Goal: Information Seeking & Learning: Compare options

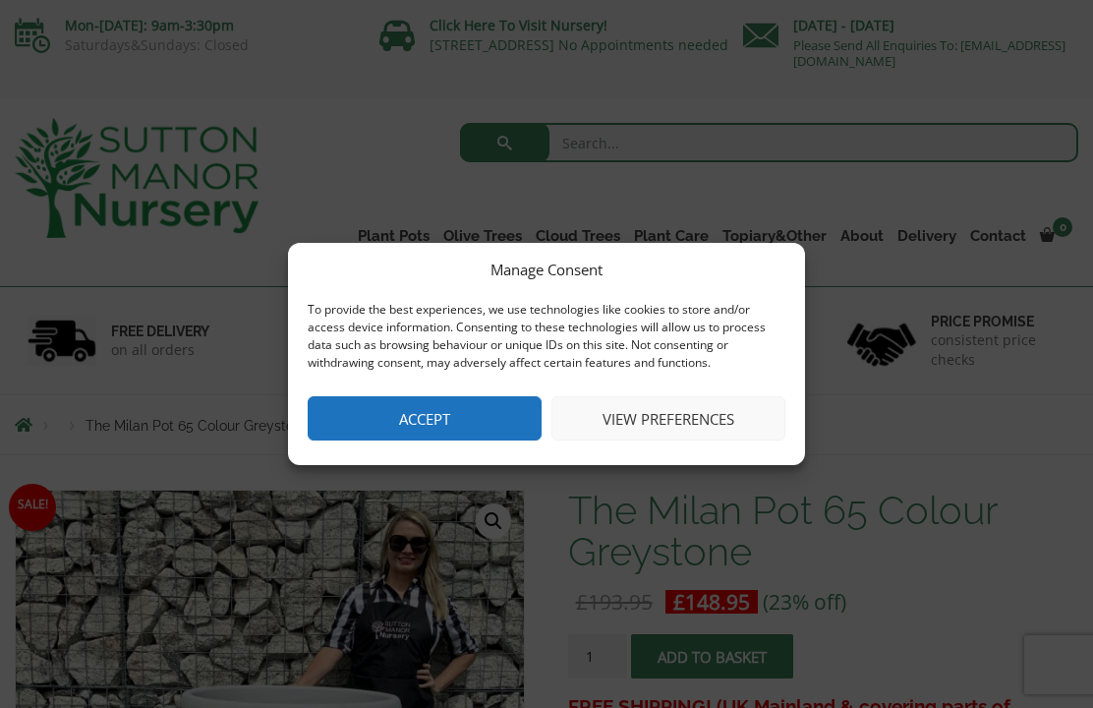
click at [476, 417] on button "Accept" at bounding box center [425, 418] width 234 height 44
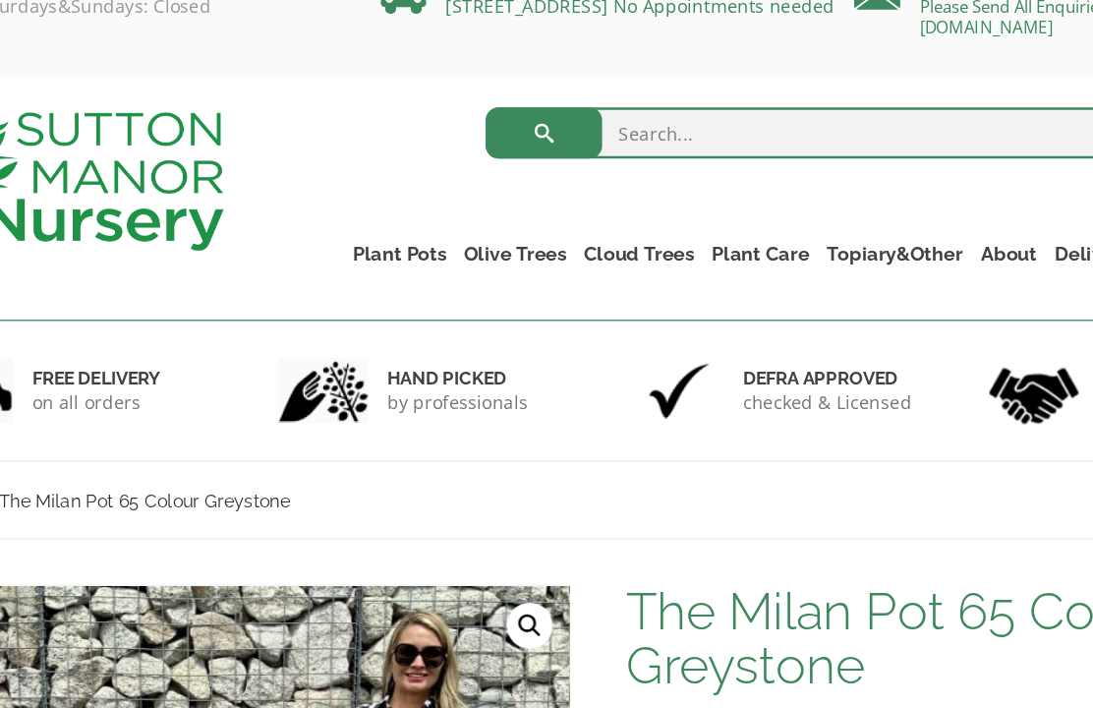
click at [351, 222] on link "Plant Pots" at bounding box center [394, 236] width 86 height 28
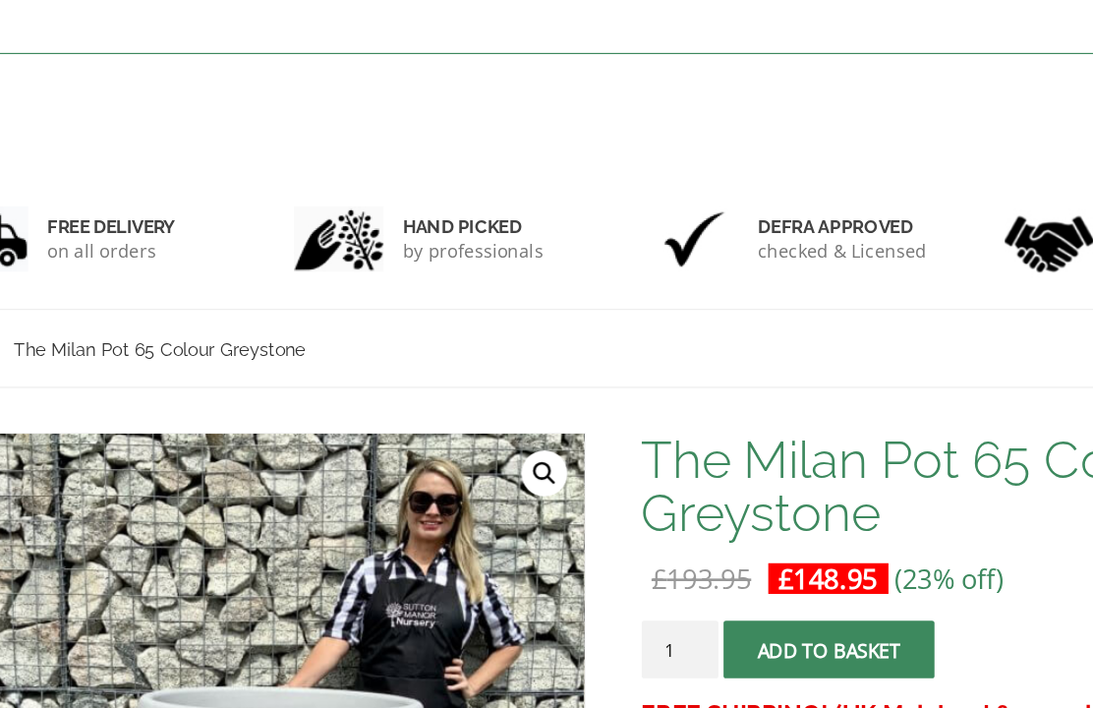
scroll to position [13, 0]
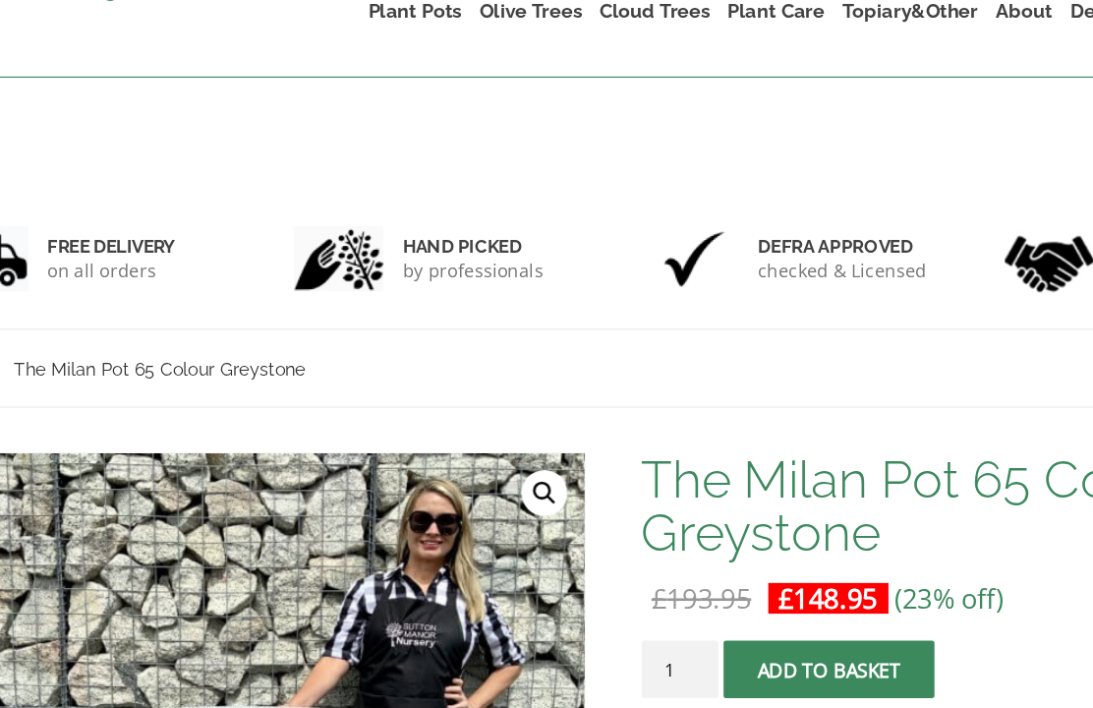
click at [351, 88] on link "Plant Pots" at bounding box center [394, 102] width 86 height 28
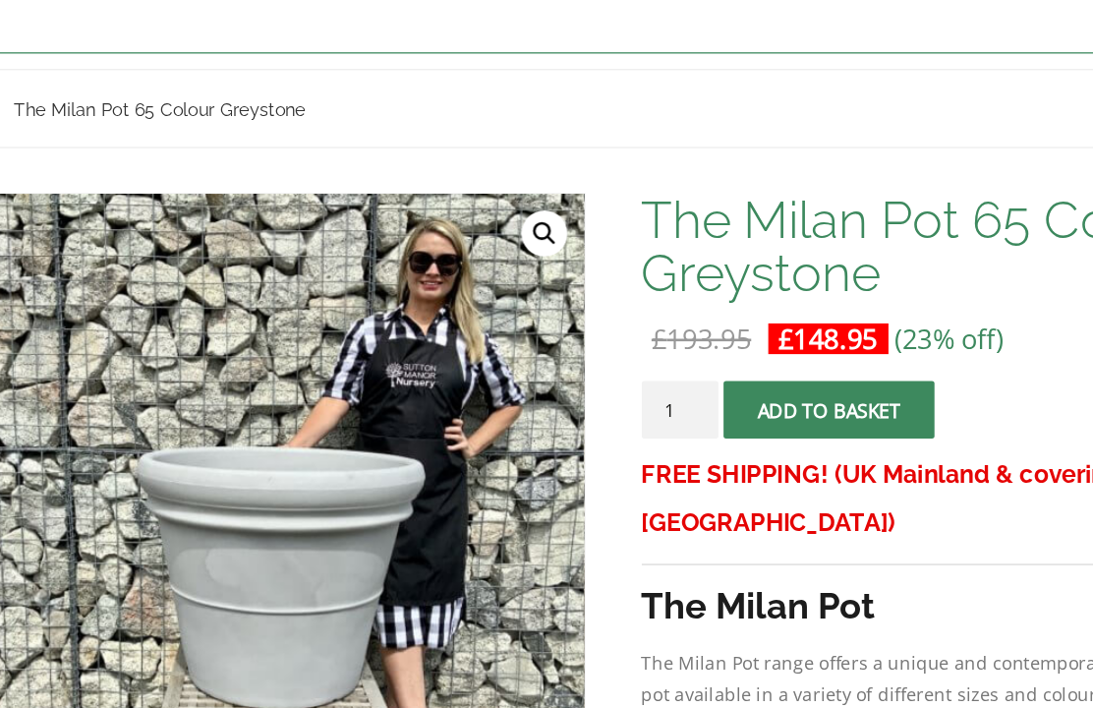
scroll to position [203, 0]
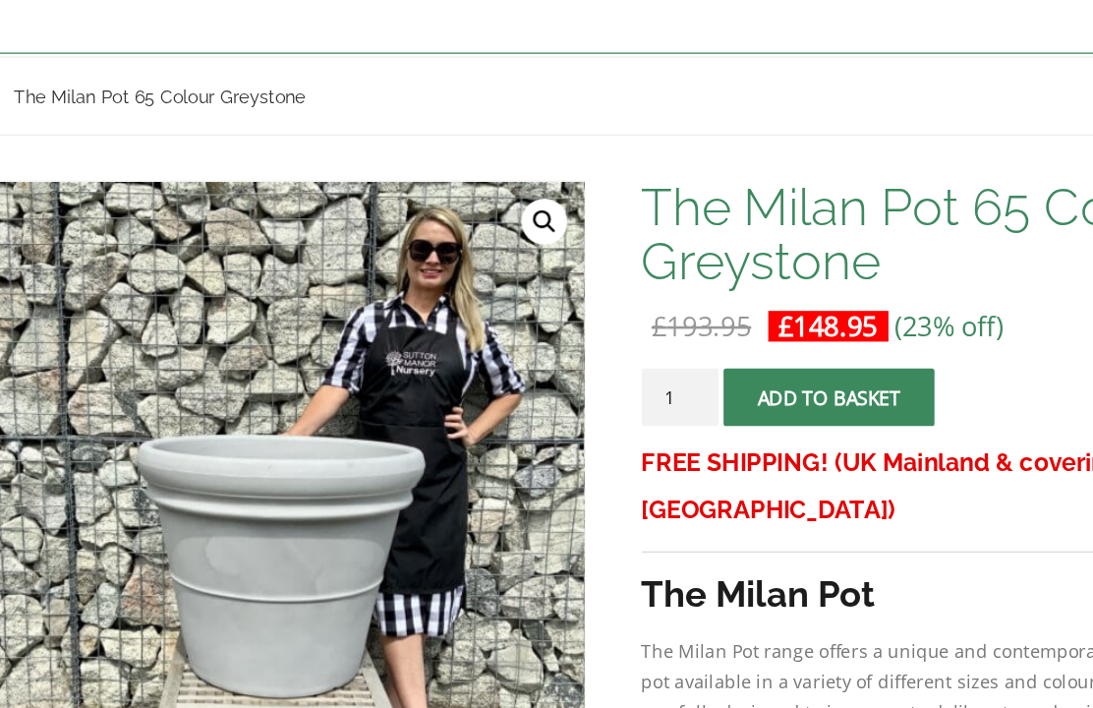
click at [0, 0] on link "The Atlantis Pots" at bounding box center [0, 0] width 0 height 0
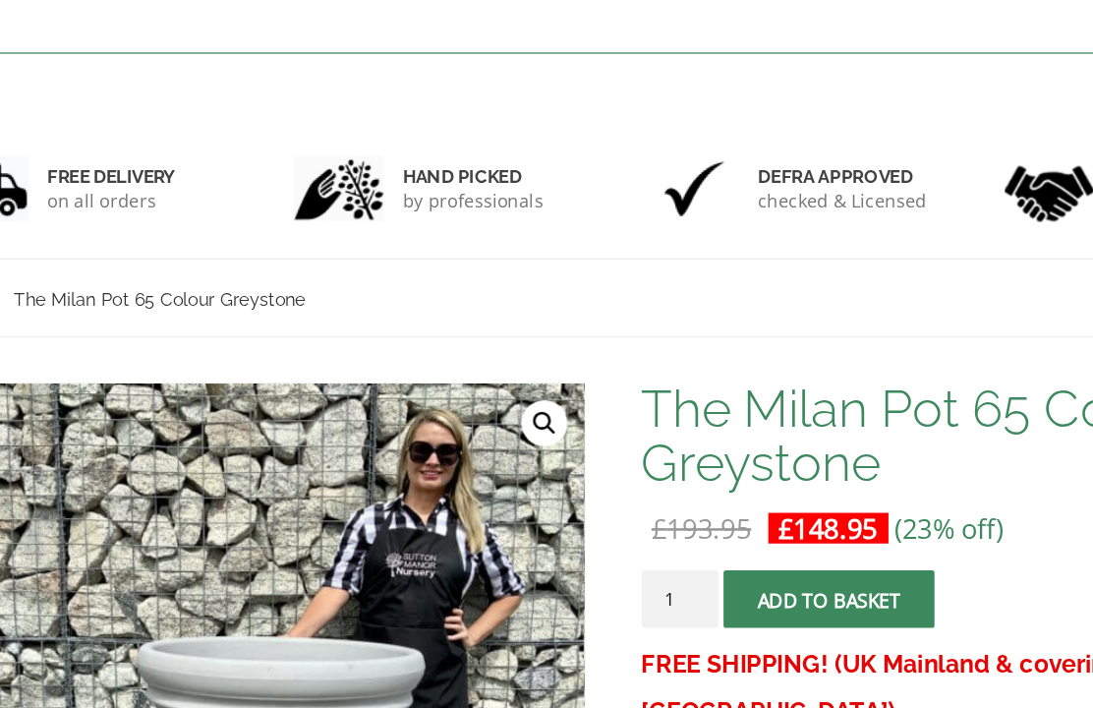
scroll to position [47, 0]
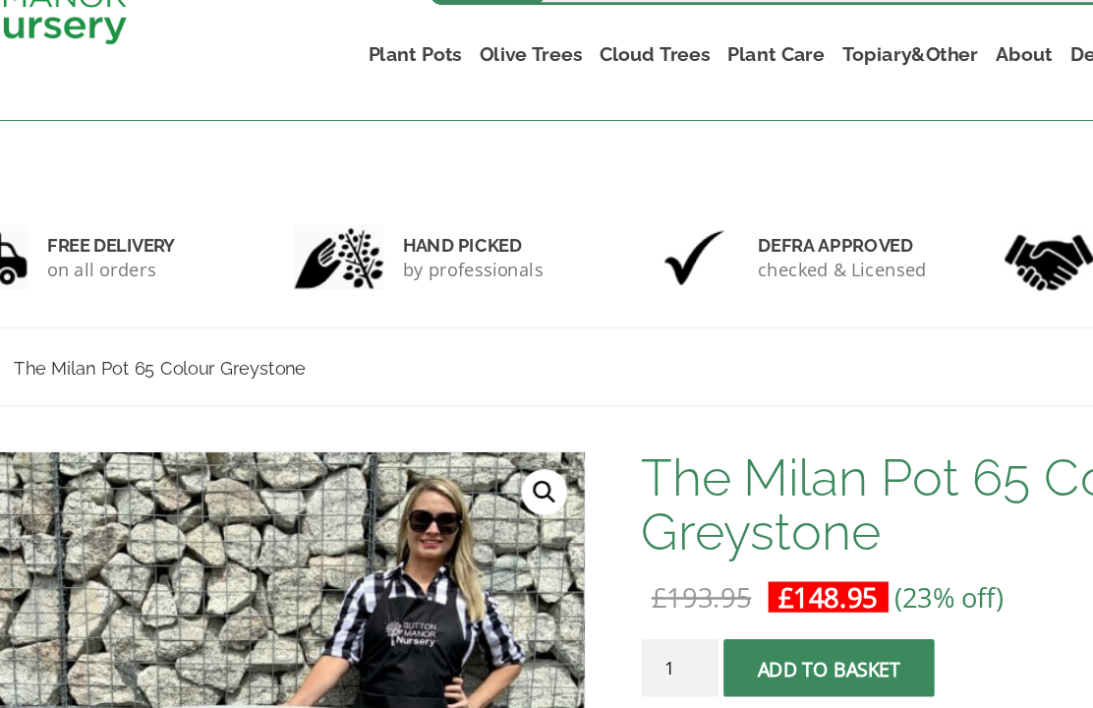
click at [0, 0] on link "The Amalfi Pots" at bounding box center [0, 0] width 0 height 0
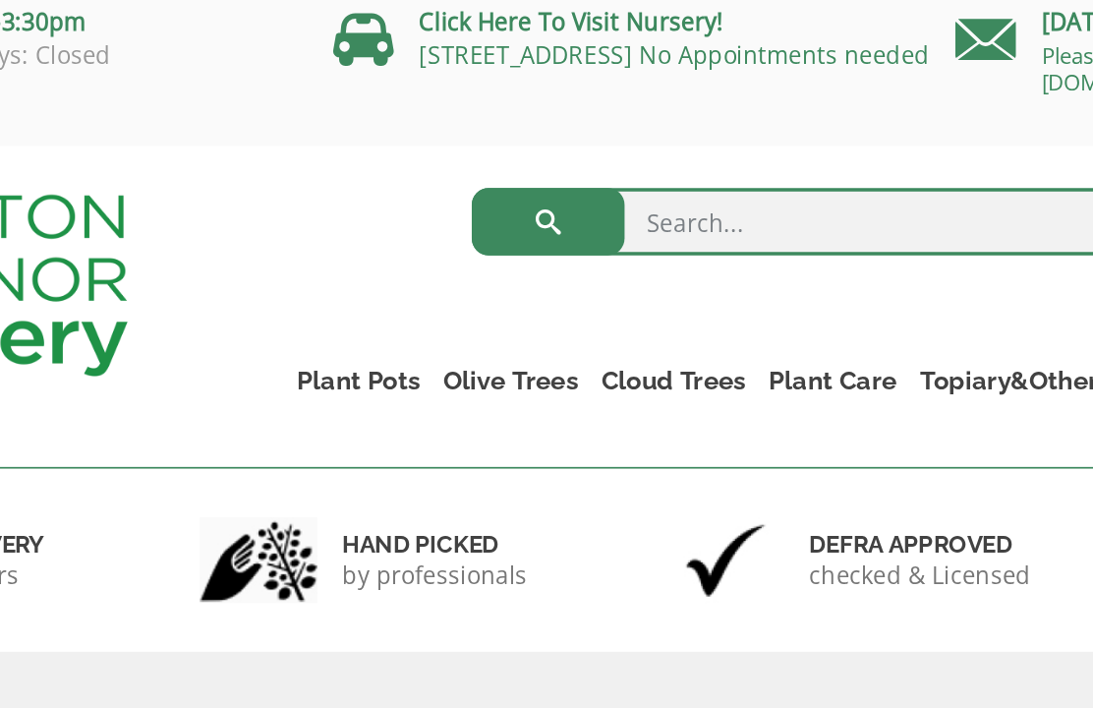
click at [351, 222] on link "Plant Pots" at bounding box center [394, 236] width 86 height 28
click at [0, 0] on link "The Milan Pots" at bounding box center [0, 0] width 0 height 0
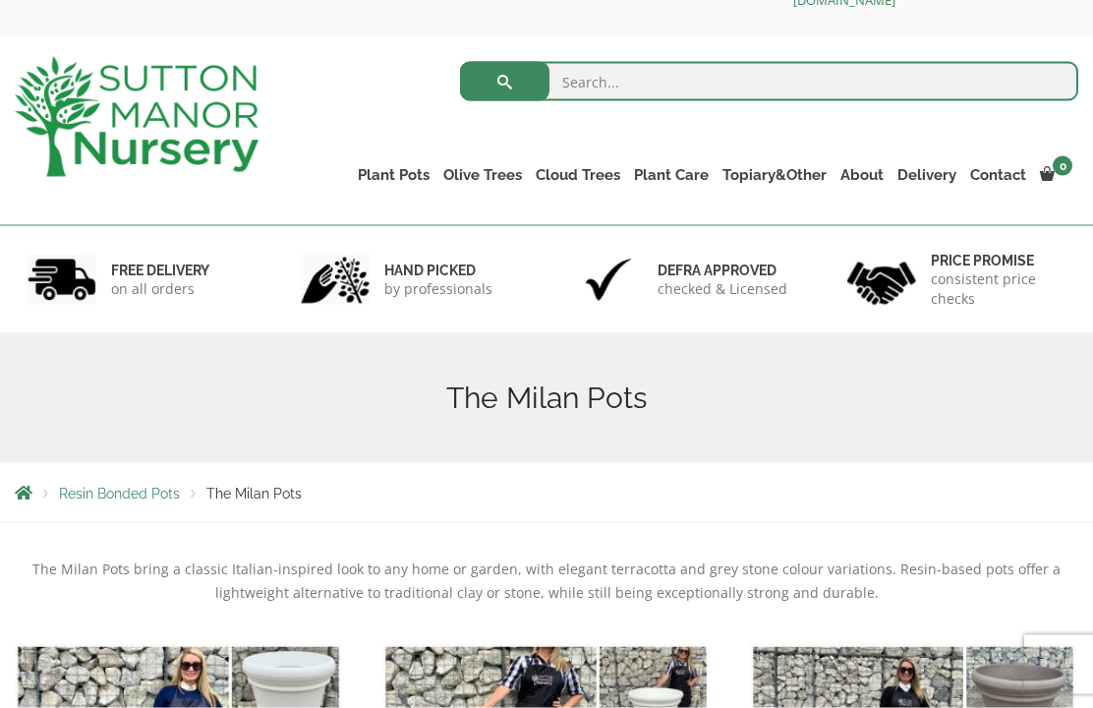
scroll to position [62, 0]
click at [0, 0] on link "The Capri Pots" at bounding box center [0, 0] width 0 height 0
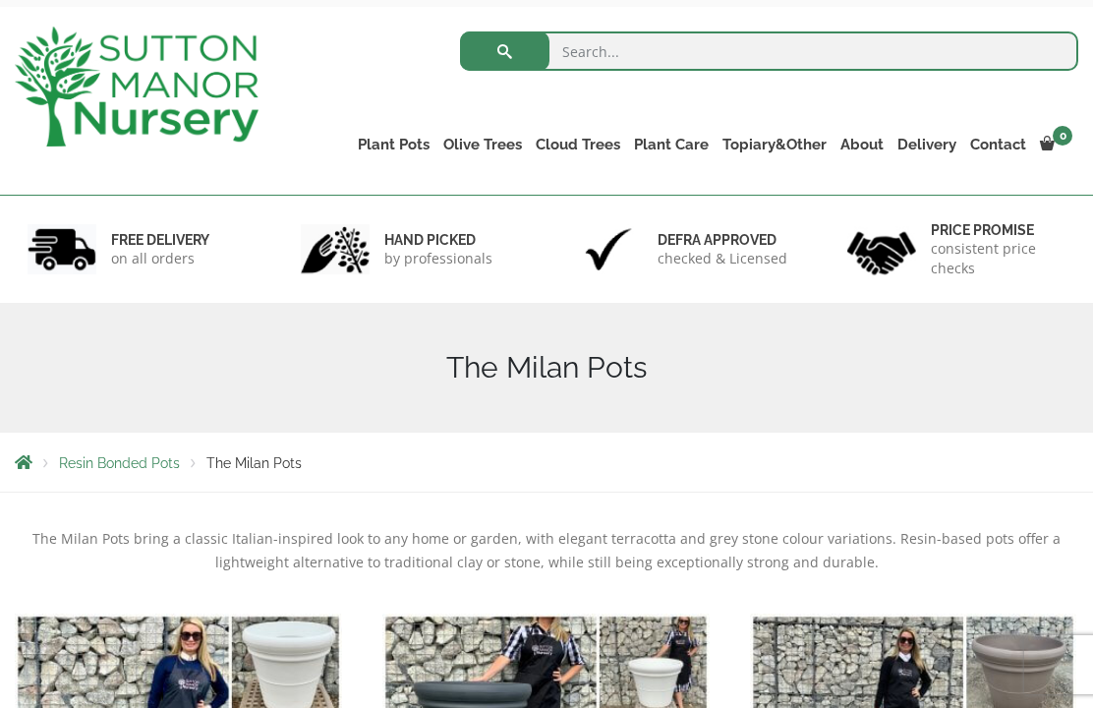
scroll to position [90, 0]
click at [0, 0] on link "The Brunello Pots" at bounding box center [0, 0] width 0 height 0
click at [0, 0] on link "The Venice Cube Pots" at bounding box center [0, 0] width 0 height 0
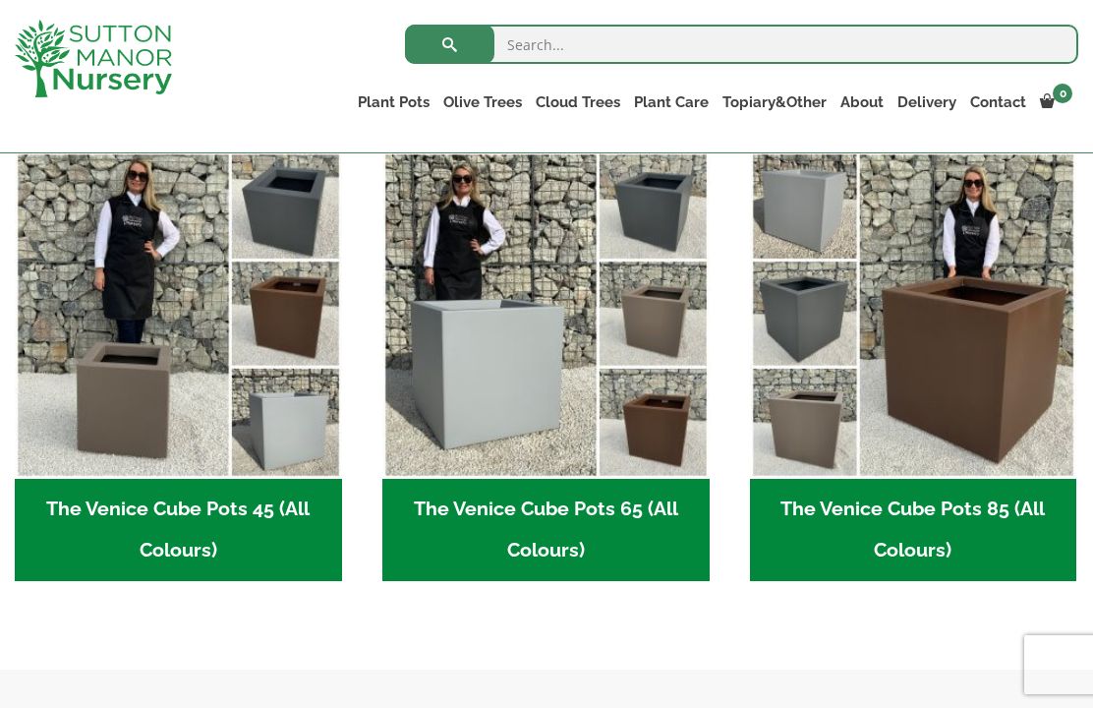
scroll to position [515, 0]
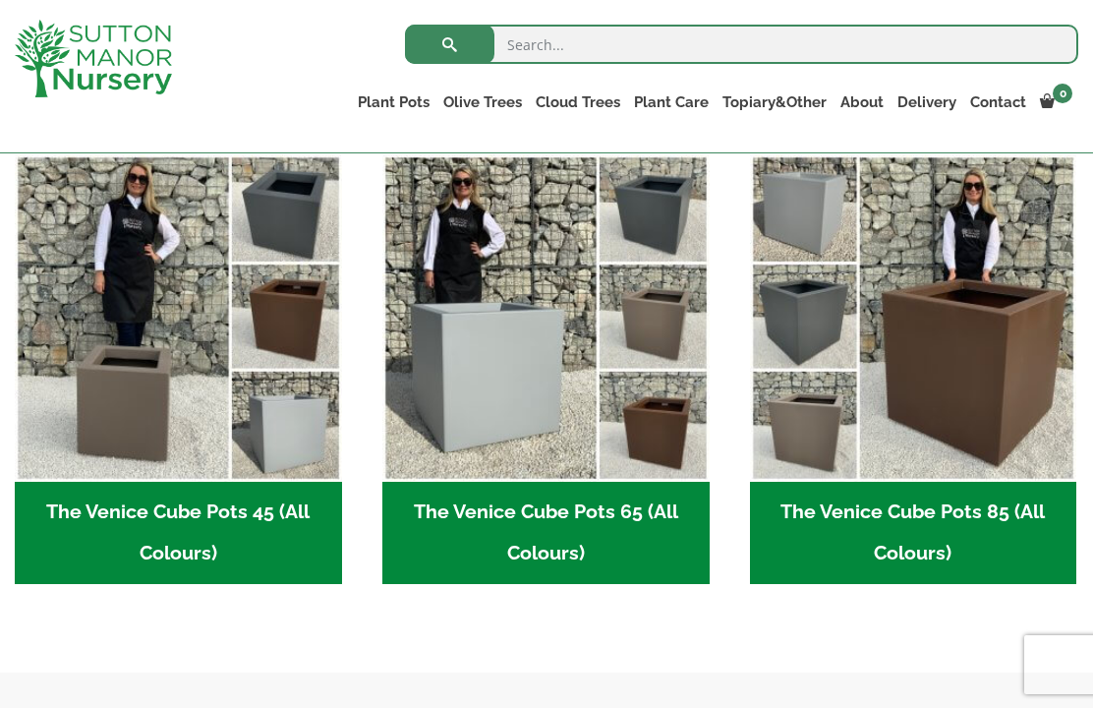
click at [591, 522] on h2 "The Venice Cube Pots 65 (All Colours) (4)" at bounding box center [545, 533] width 327 height 102
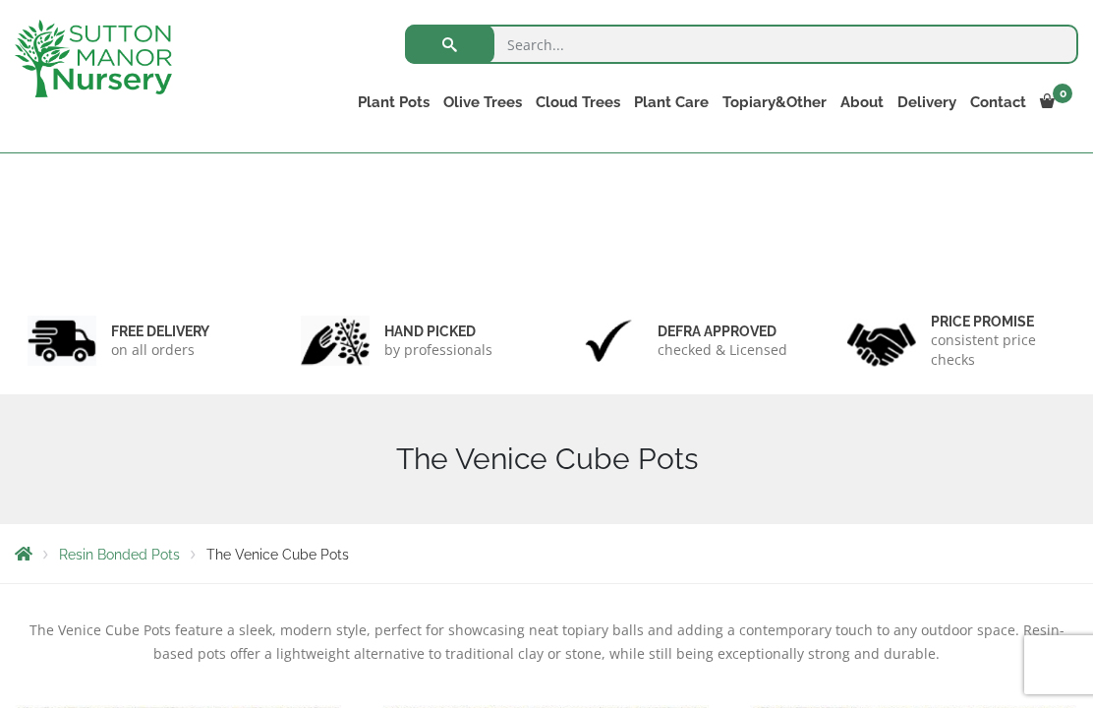
scroll to position [584, 0]
